Goal: Task Accomplishment & Management: Manage account settings

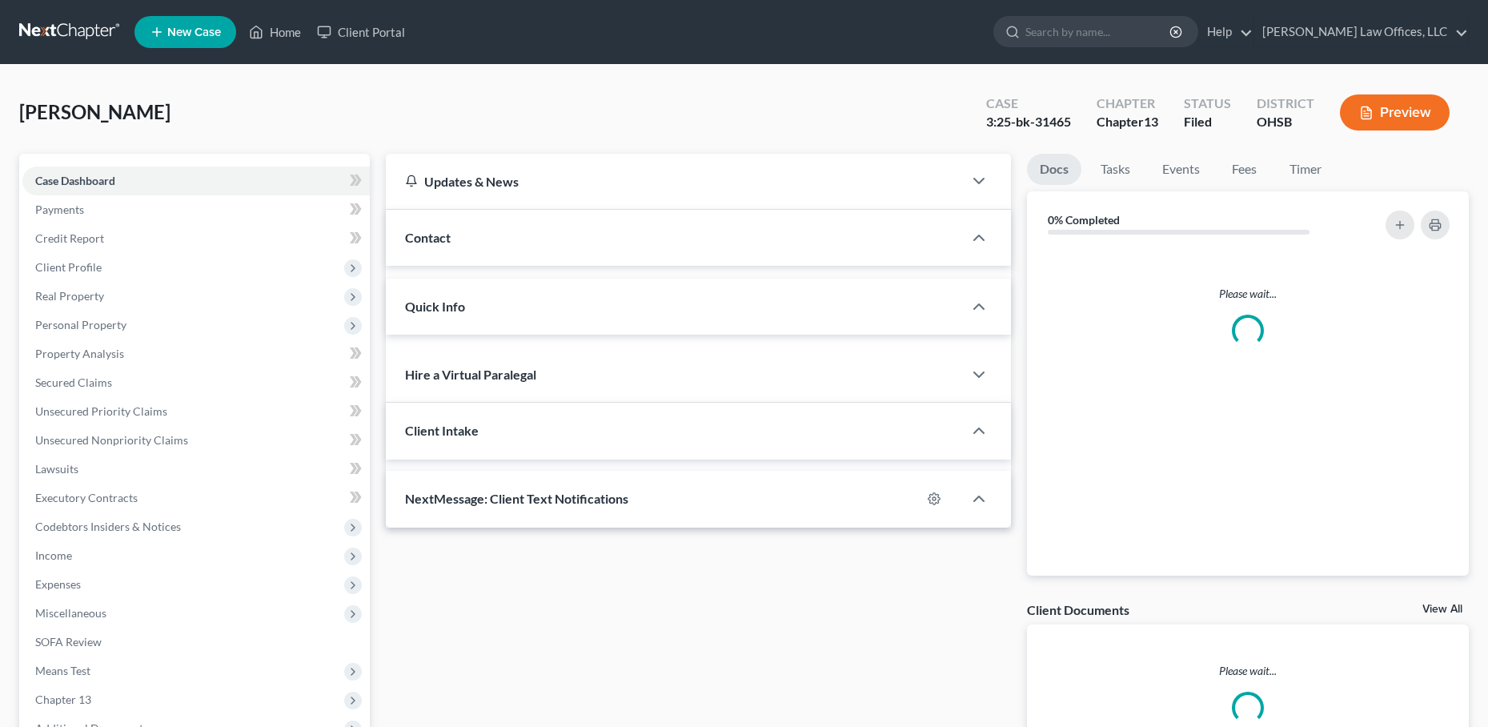
select select "4"
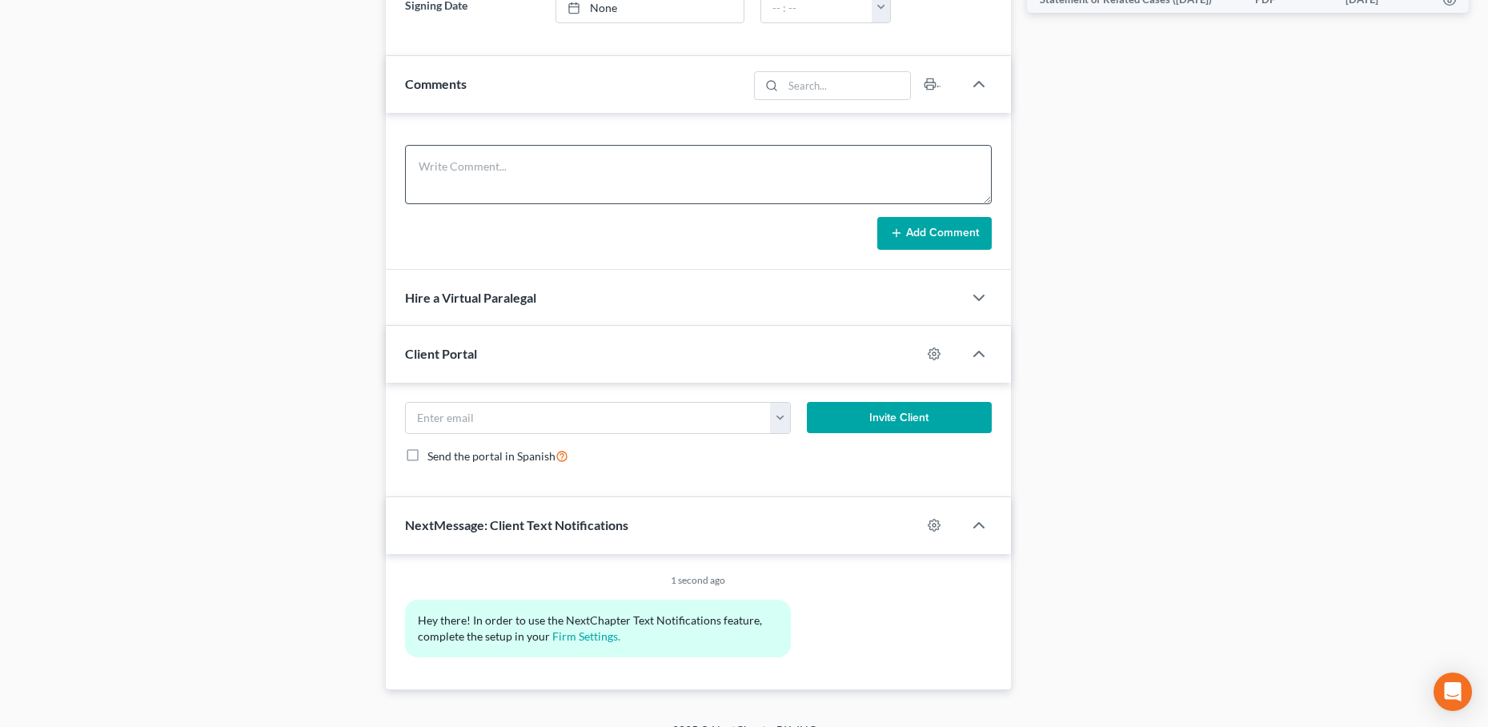
scroll to position [955, 0]
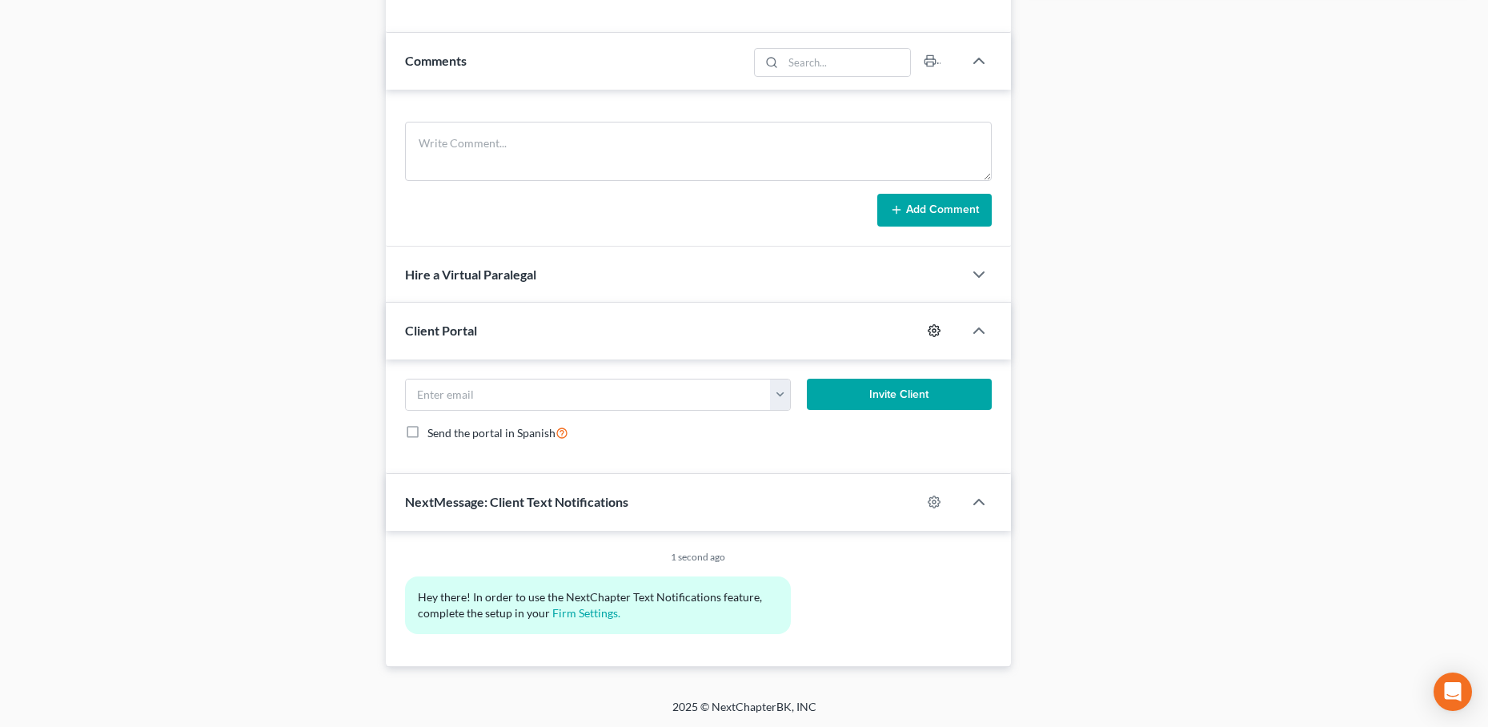
click at [930, 327] on icon "button" at bounding box center [934, 330] width 13 height 13
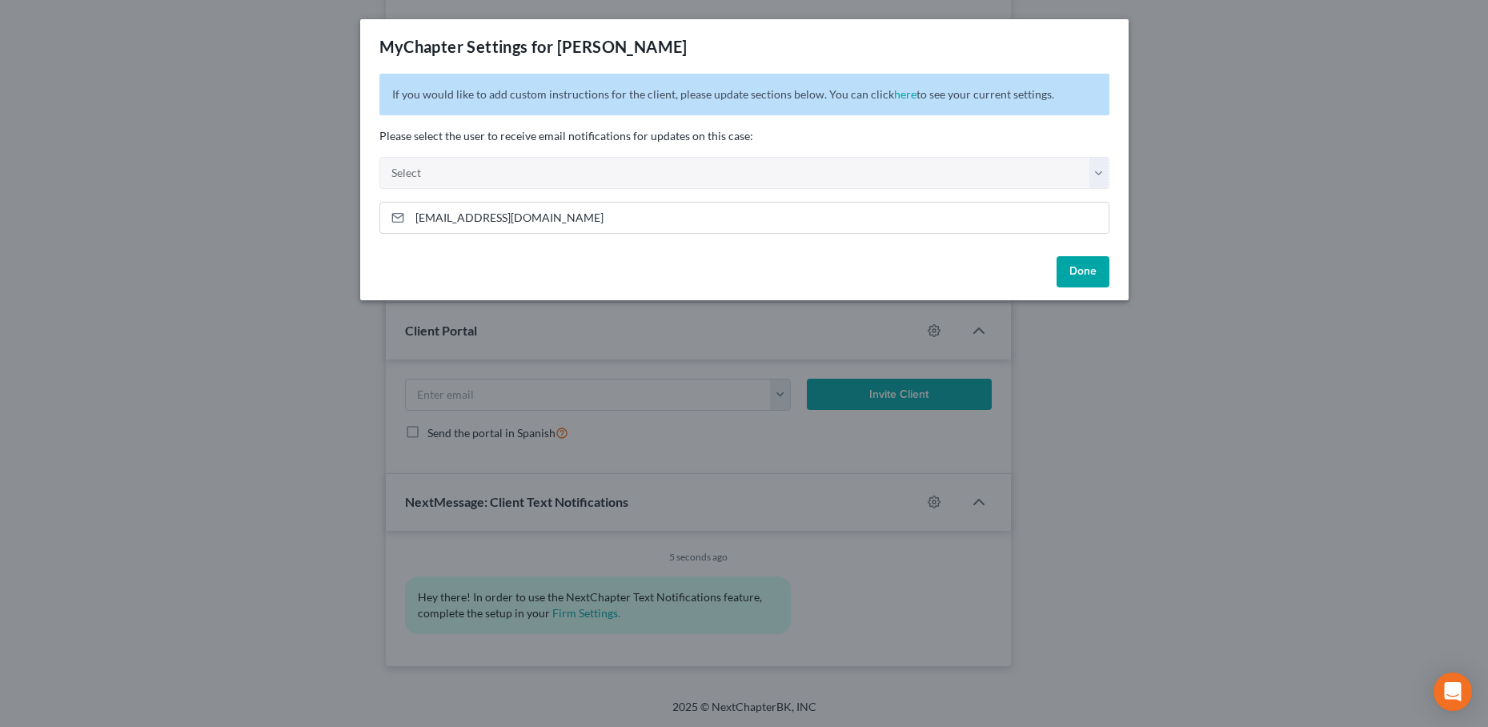
click at [1251, 155] on div "MyChapter Settings for [PERSON_NAME] If you would like to add custom instructio…" at bounding box center [744, 363] width 1488 height 727
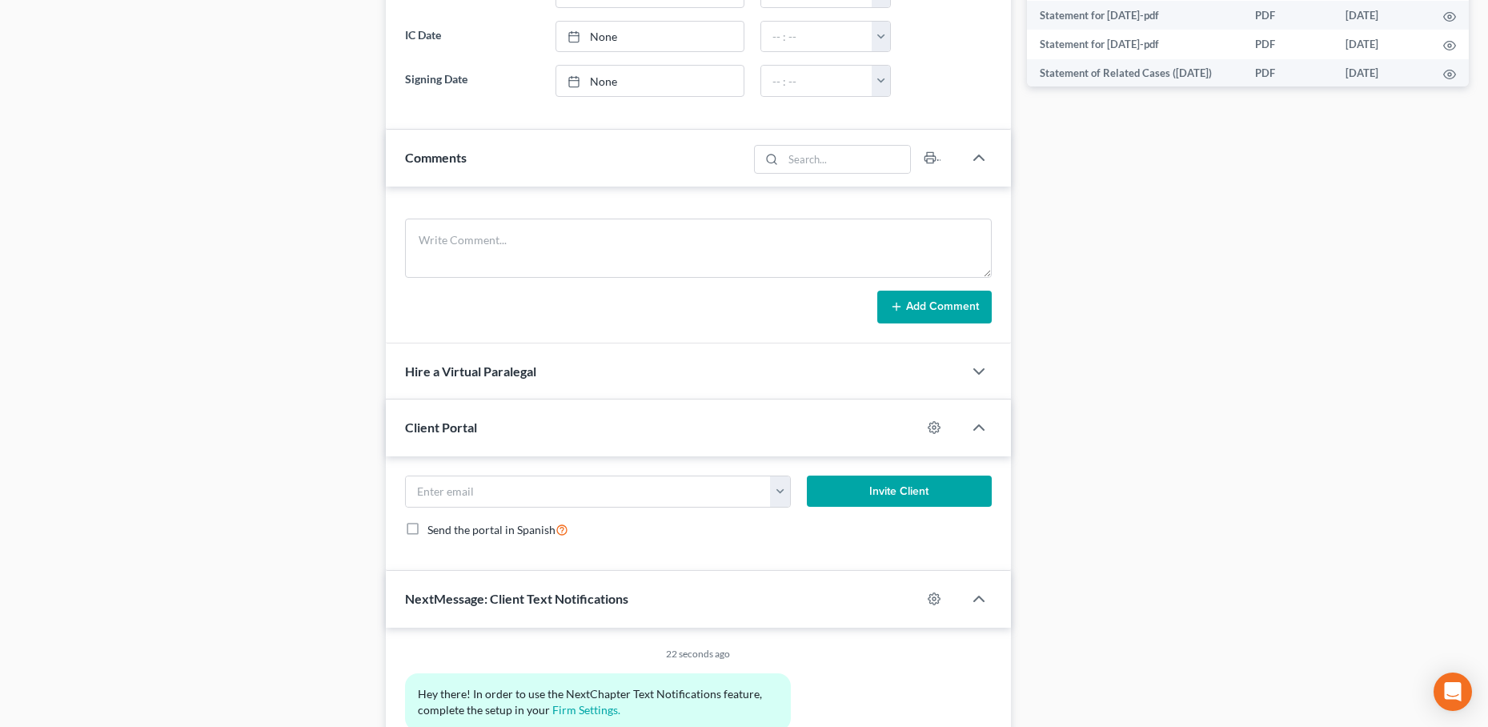
scroll to position [861, 0]
click at [938, 422] on icon "button" at bounding box center [934, 426] width 12 height 12
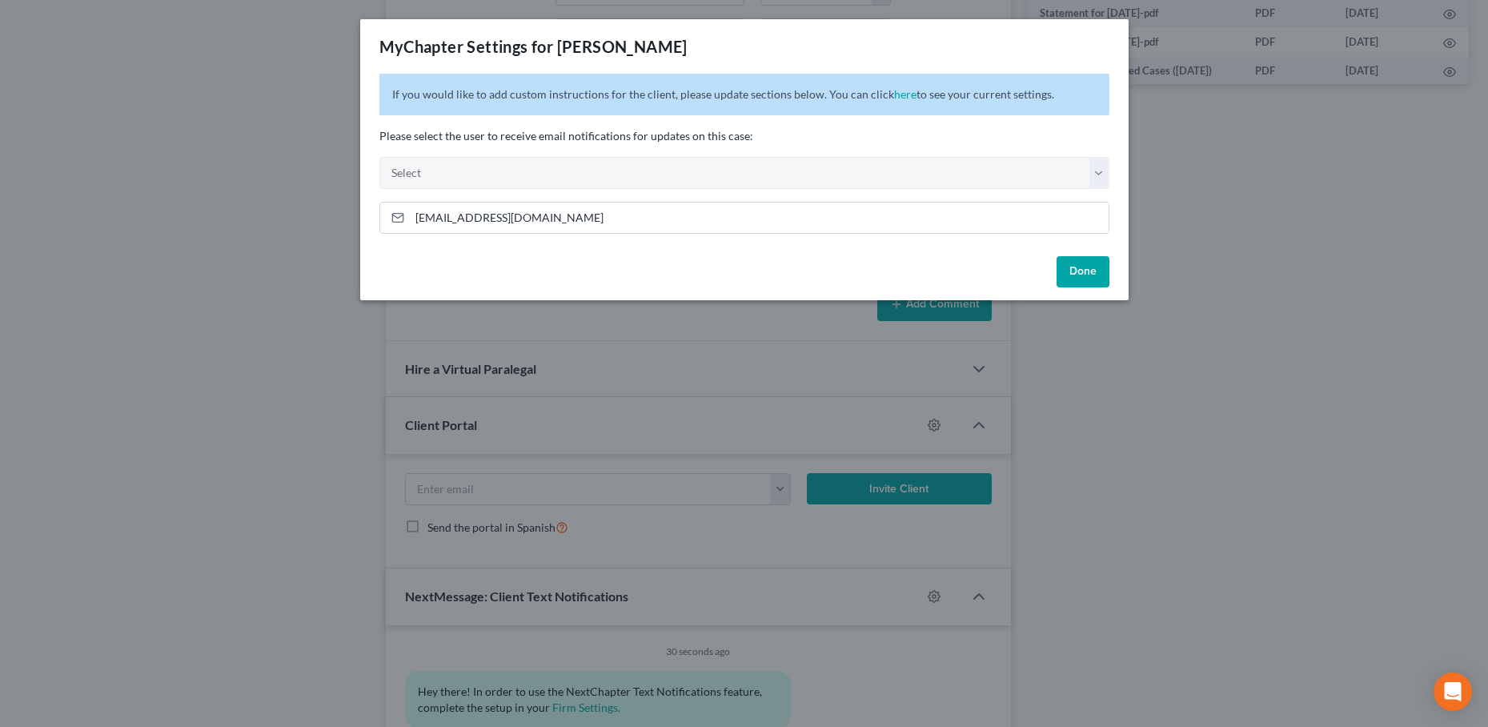
click at [1173, 220] on div "MyChapter Settings for [PERSON_NAME] If you would like to add custom instructio…" at bounding box center [744, 363] width 1488 height 727
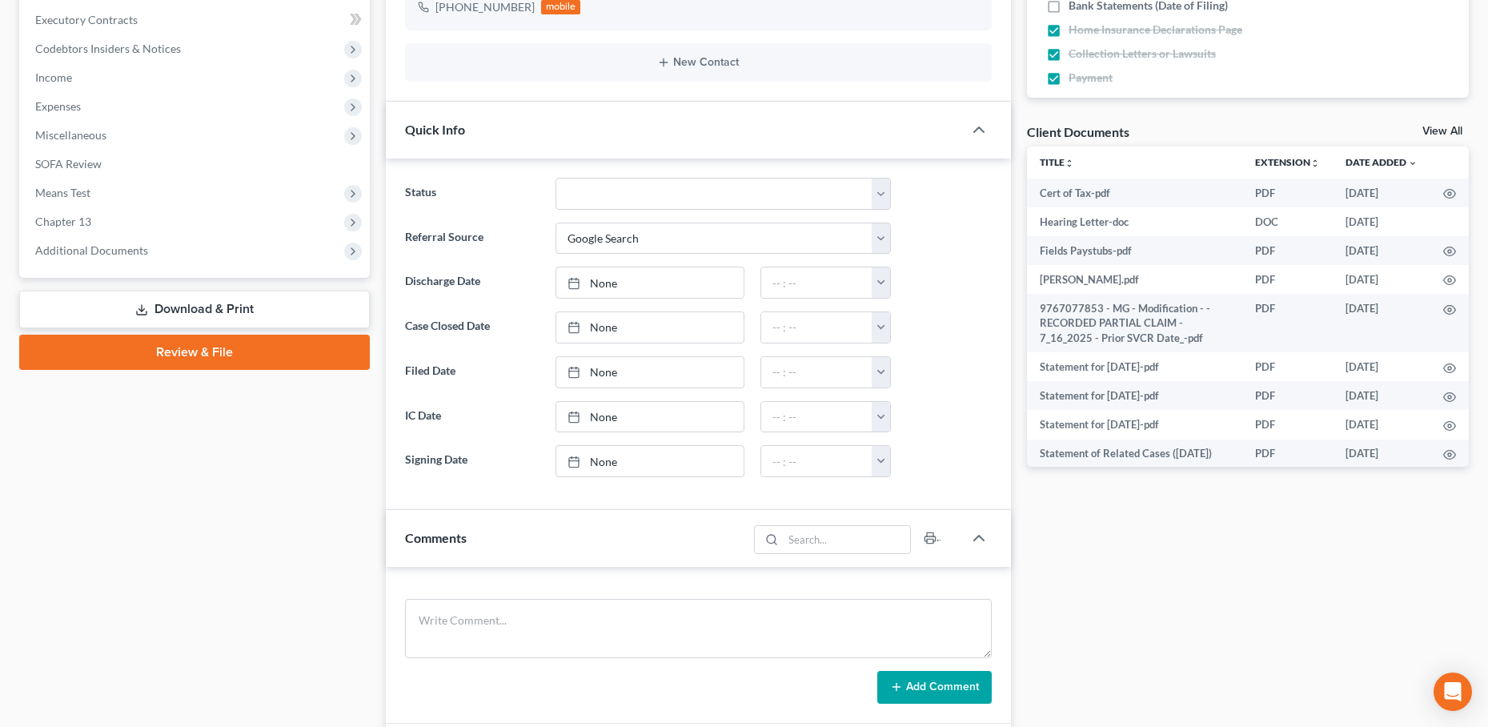
scroll to position [0, 0]
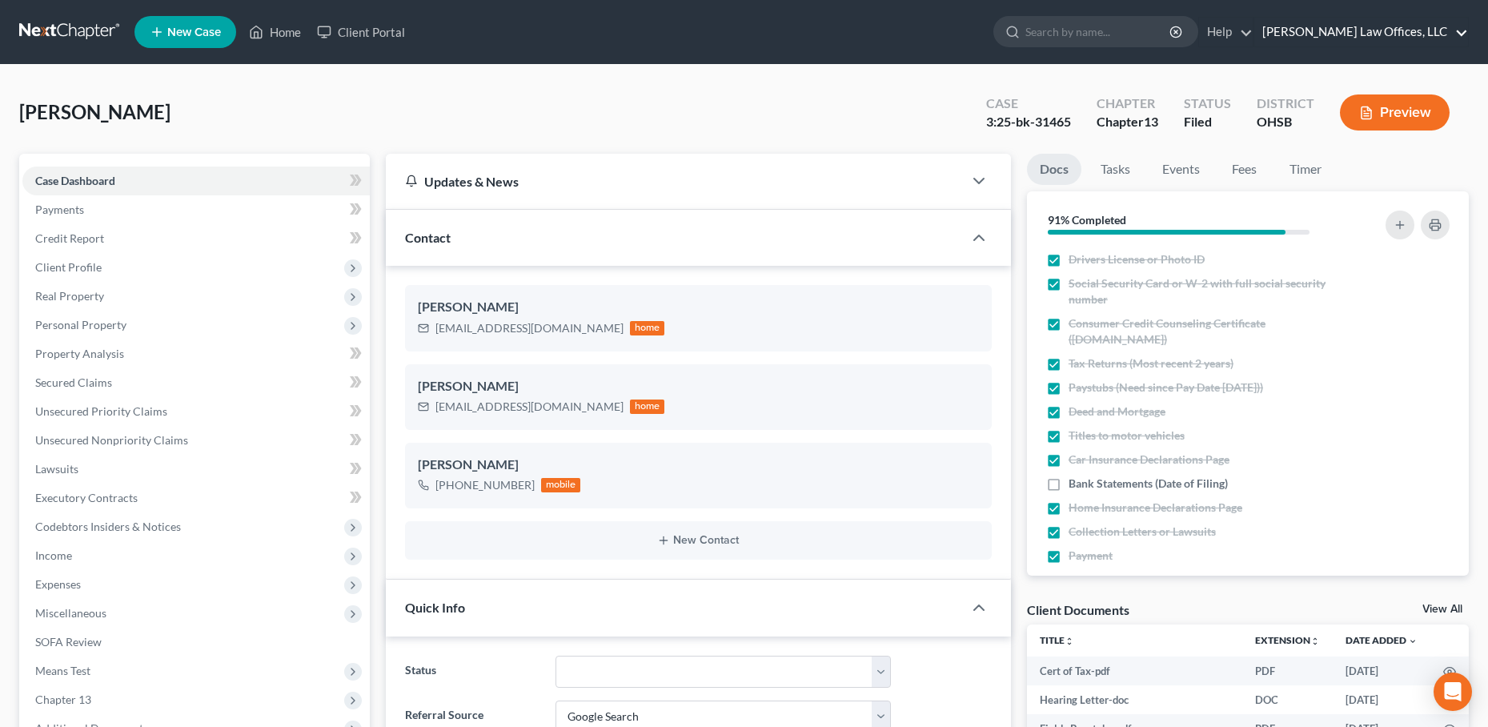
click at [1404, 32] on link "[PERSON_NAME] Law Offices, LLC" at bounding box center [1362, 32] width 214 height 29
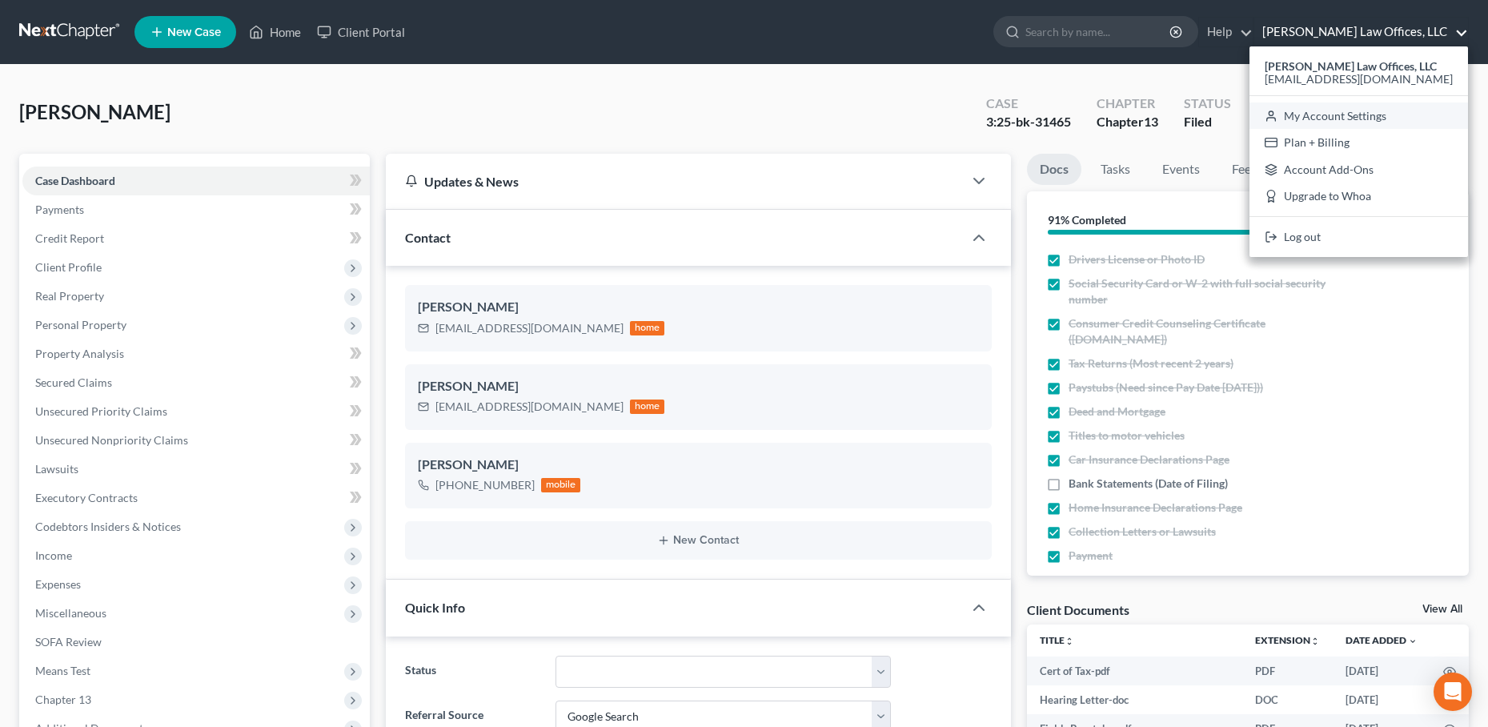
drag, startPoint x: 1356, startPoint y: 116, endPoint x: 1219, endPoint y: 154, distance: 142.0
click at [1356, 116] on link "My Account Settings" at bounding box center [1359, 115] width 219 height 27
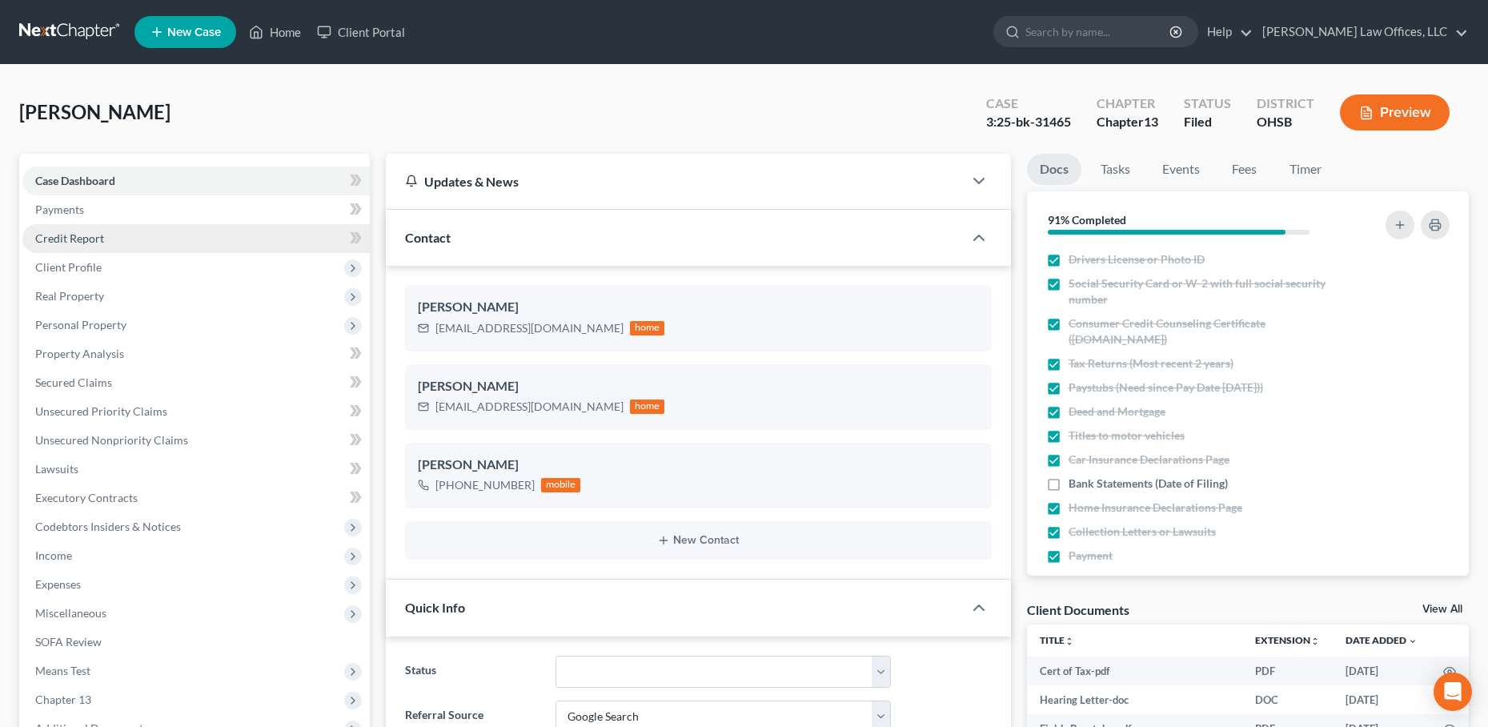
select select "24"
select select "36"
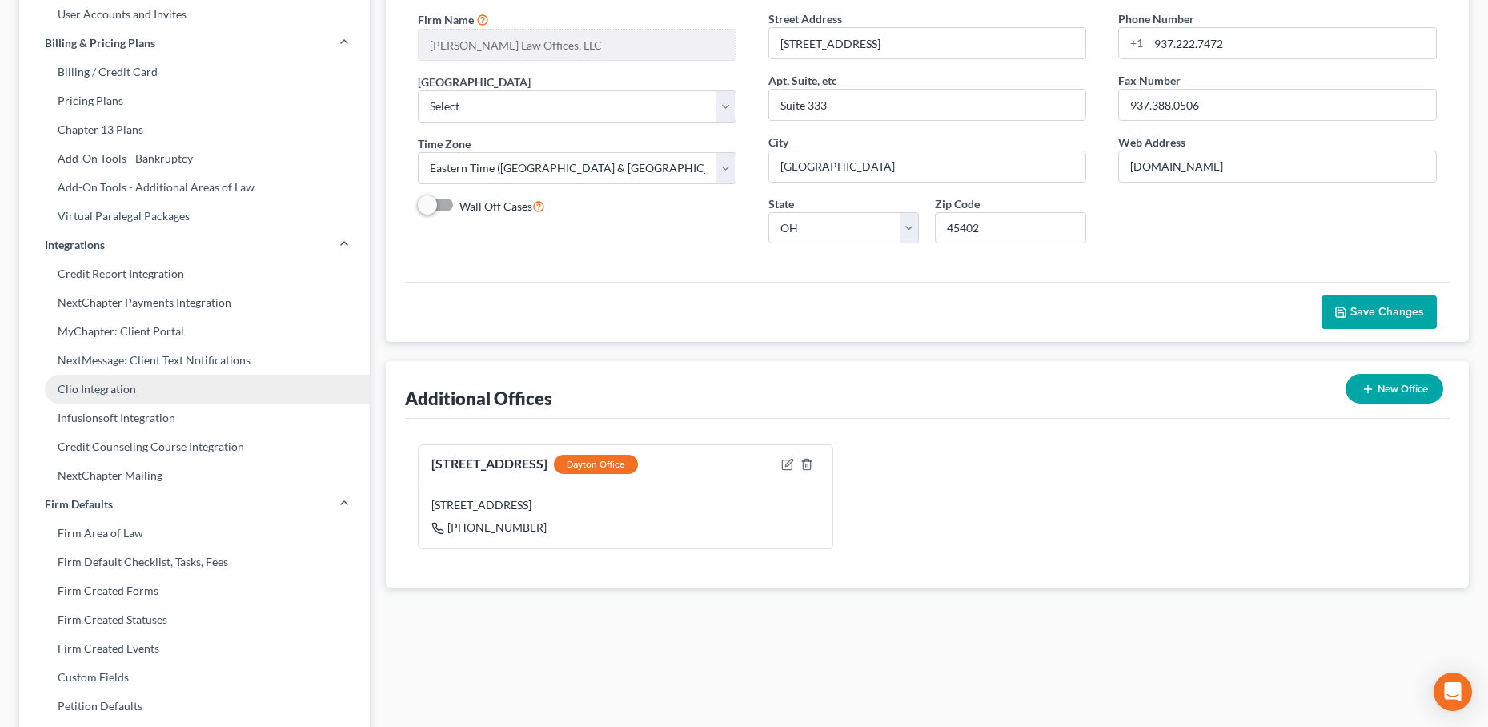
scroll to position [183, 0]
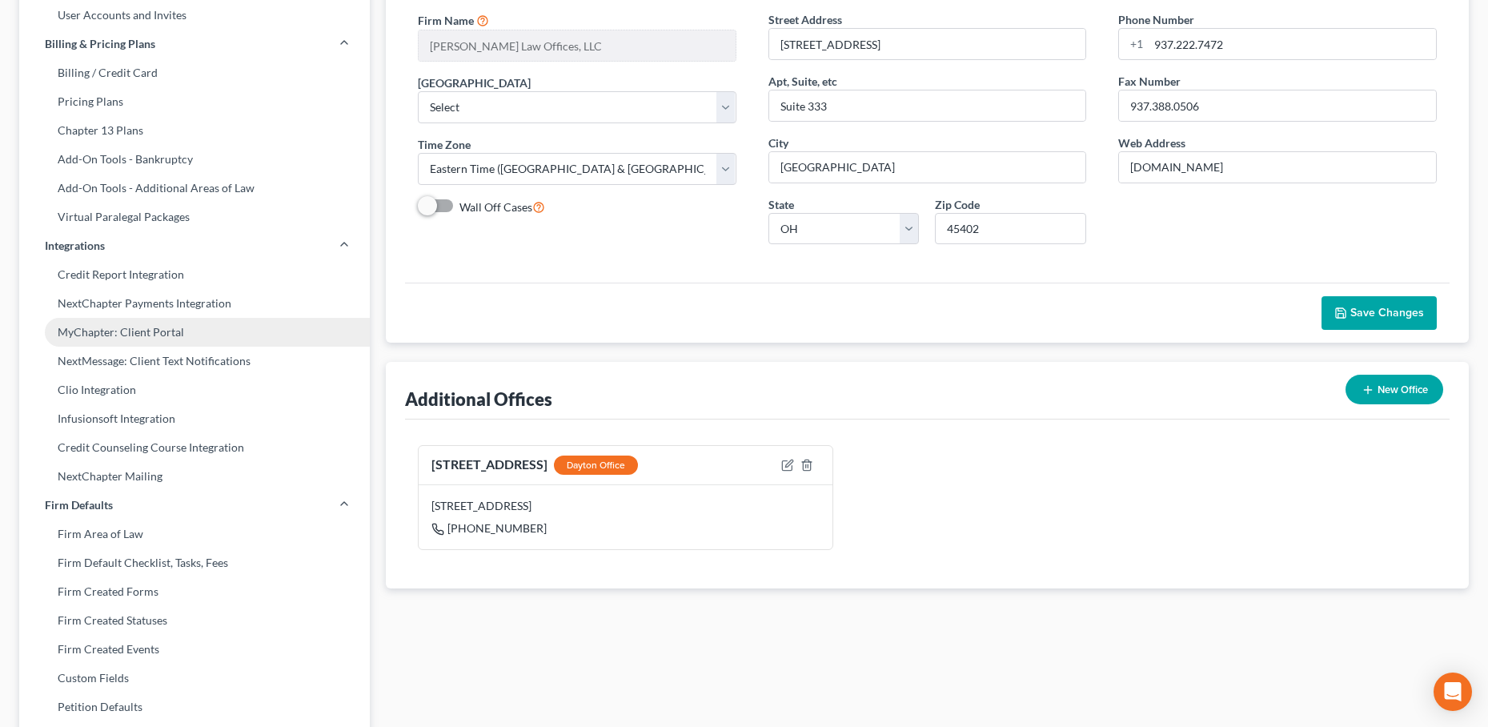
click at [131, 330] on link "MyChapter: Client Portal" at bounding box center [194, 332] width 351 height 29
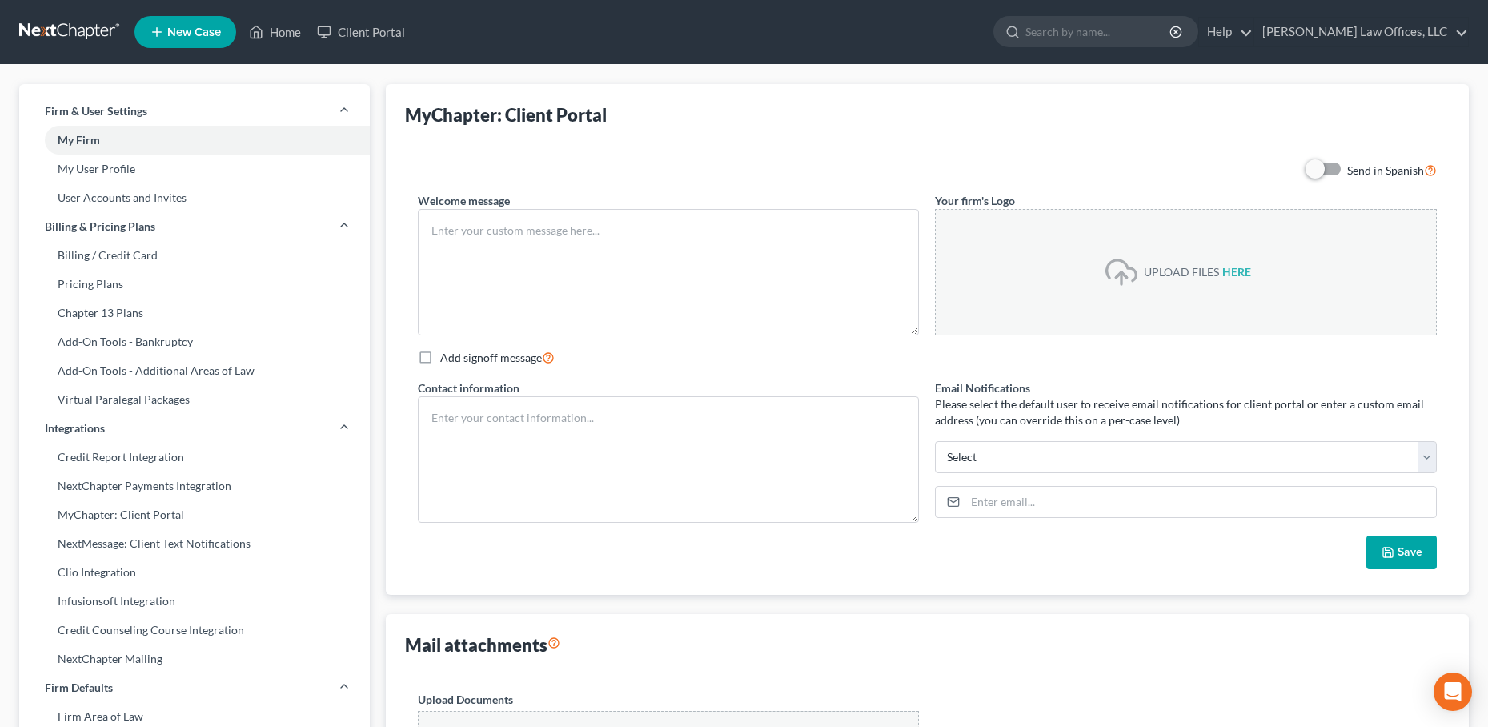
type textarea "Hello! Welcome to MyChapter. This is a secure portal where you can upload your …"
type textarea "[PERSON_NAME] Law Offices, LLC [PERSON_NAME][EMAIL_ADDRESS][DOMAIN_NAME] Dayton…"
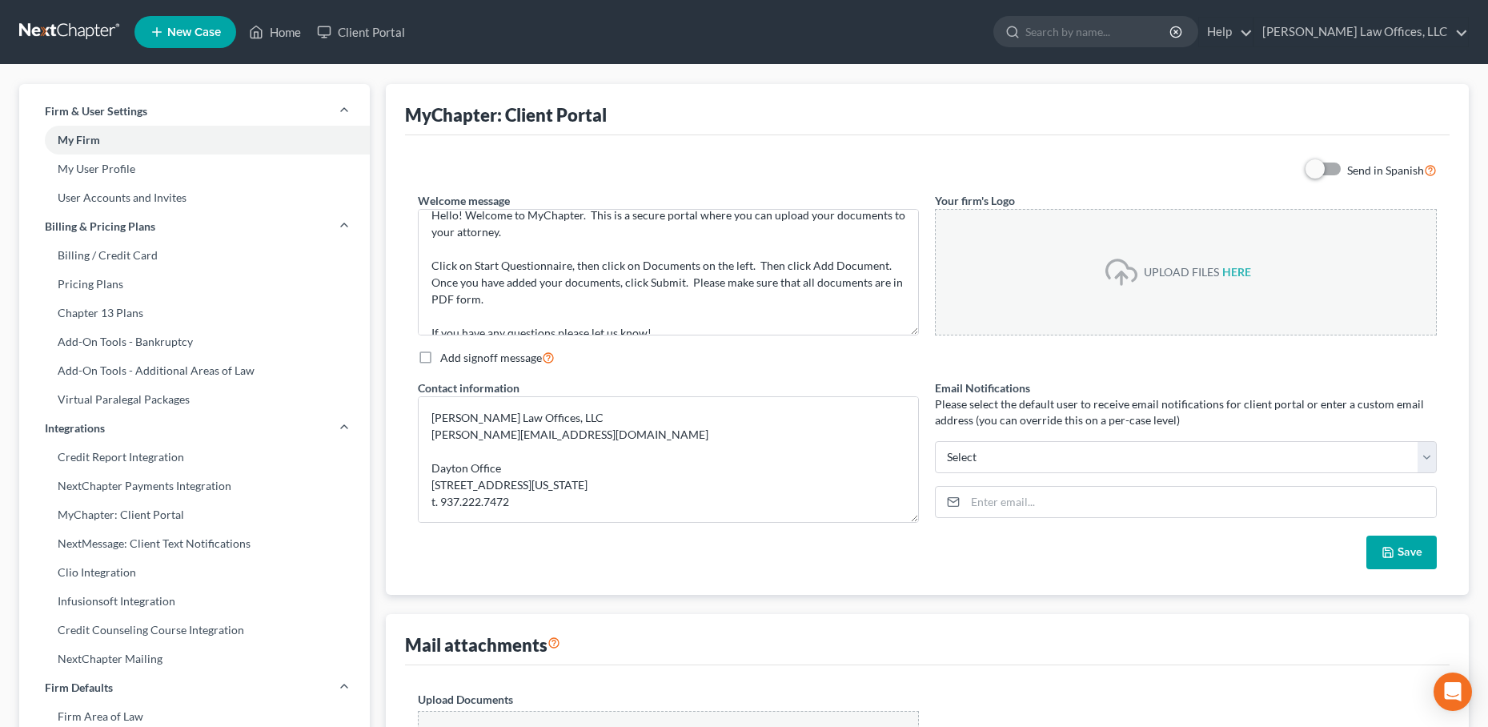
select select "62"
select select "24"
select select "36"
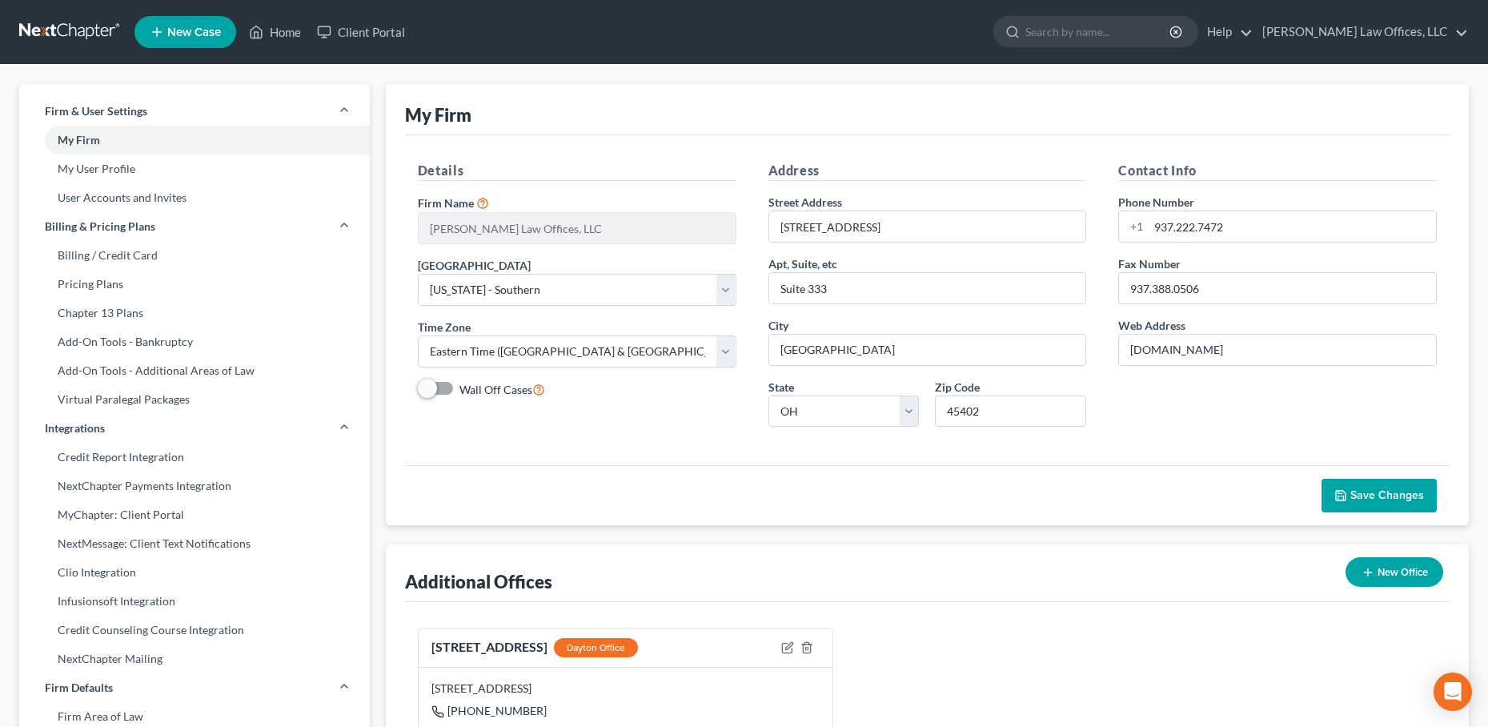
scroll to position [183, 0]
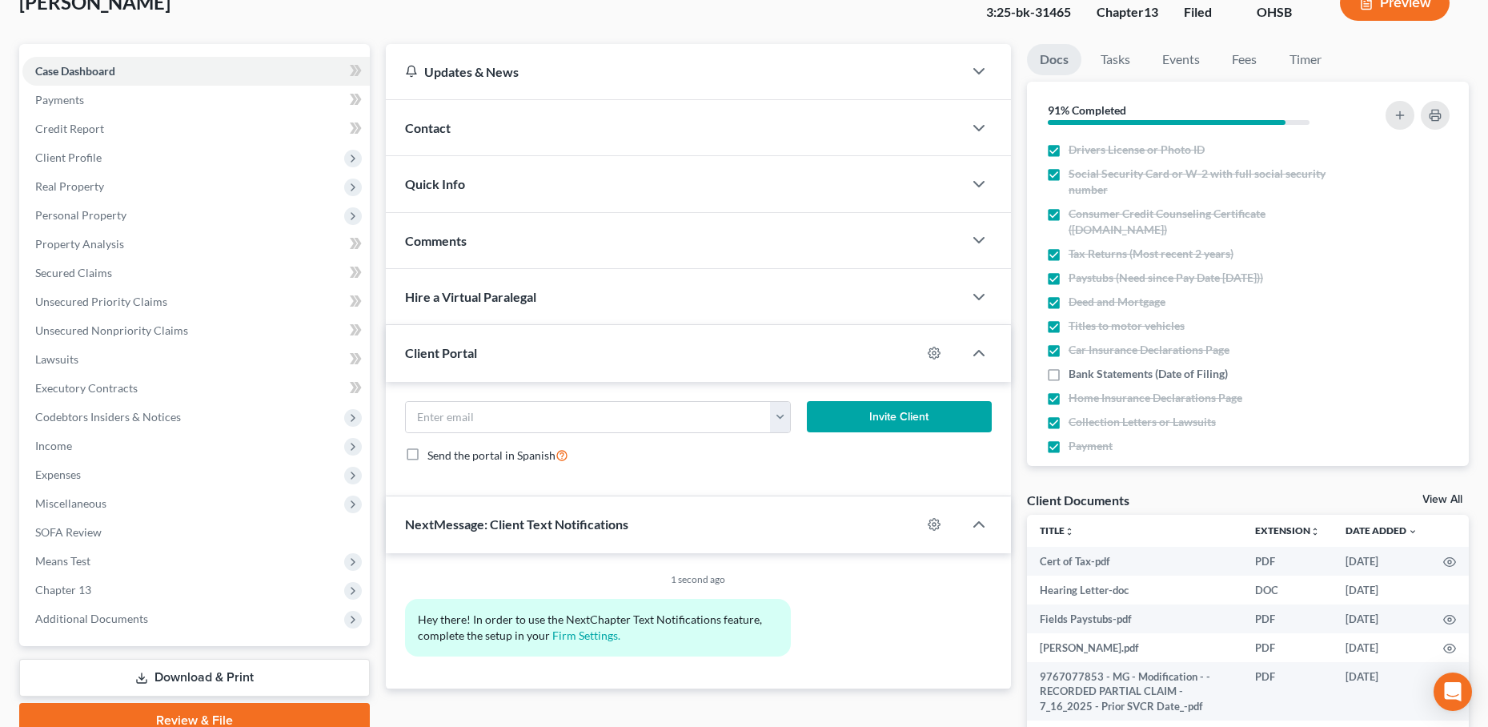
scroll to position [110, 0]
click at [774, 416] on button "button" at bounding box center [780, 416] width 20 height 30
click at [787, 392] on div "[EMAIL_ADDRESS][DOMAIN_NAME] Invite Client Send the portal in Spanish" at bounding box center [698, 438] width 625 height 115
click at [934, 353] on circle "button" at bounding box center [934, 352] width 3 height 3
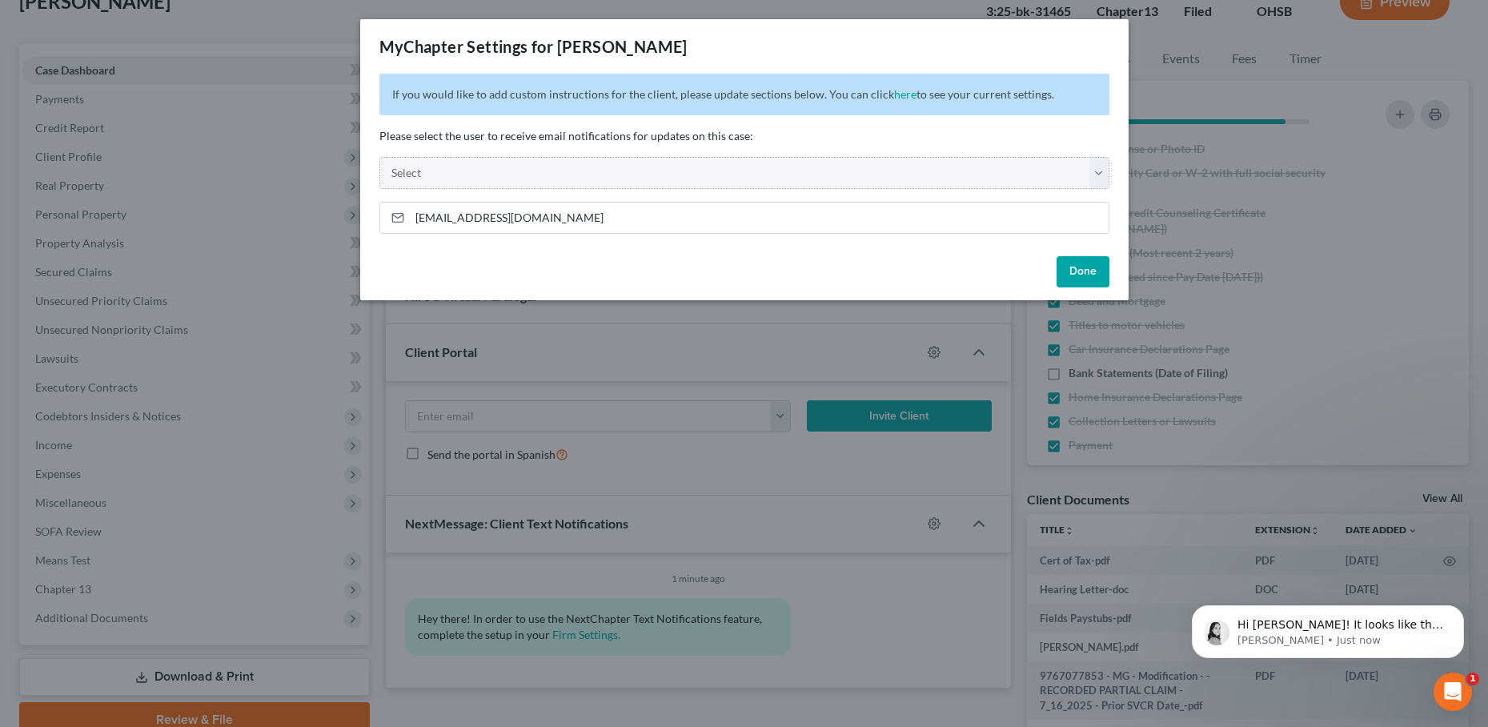
scroll to position [0, 0]
